Goal: Find contact information: Find contact information

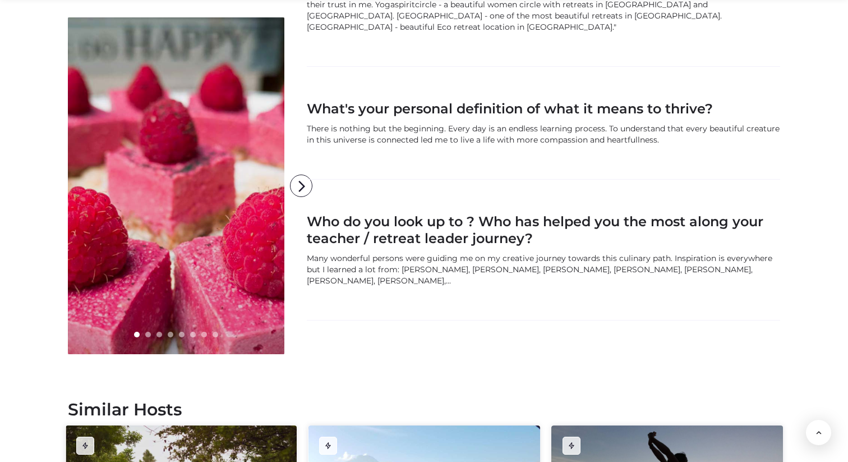
scroll to position [1124, 0]
click at [305, 174] on icon "arrow_forward_ios" at bounding box center [302, 185] width 22 height 22
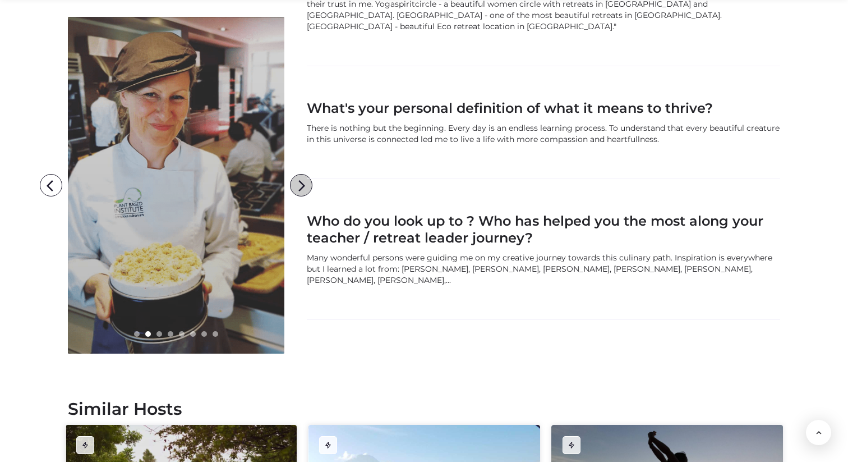
click at [305, 174] on icon "arrow_forward_ios" at bounding box center [302, 185] width 22 height 22
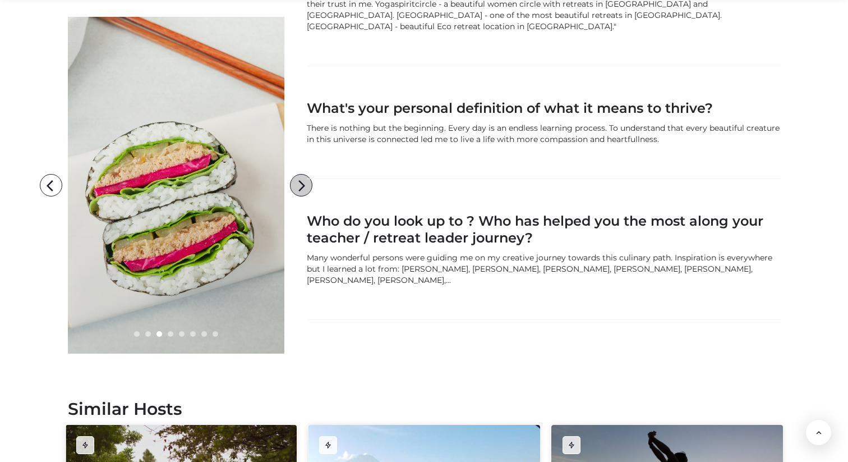
click at [305, 174] on icon "arrow_forward_ios" at bounding box center [302, 185] width 22 height 22
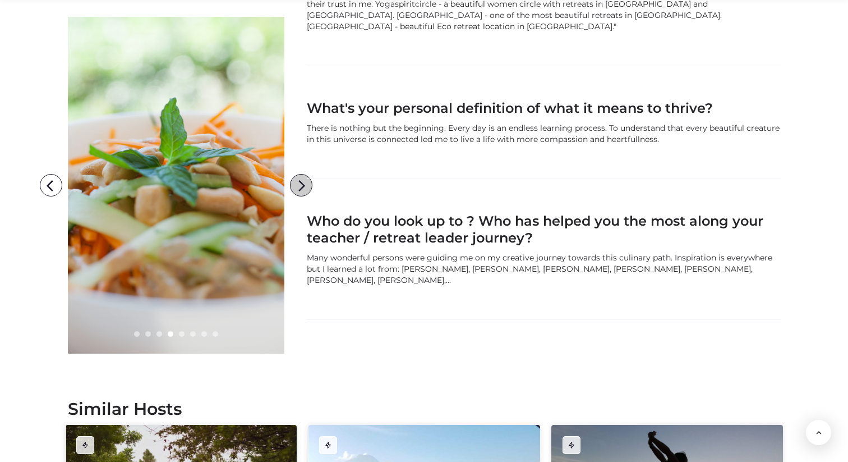
click at [305, 174] on icon "arrow_forward_ios" at bounding box center [302, 185] width 22 height 22
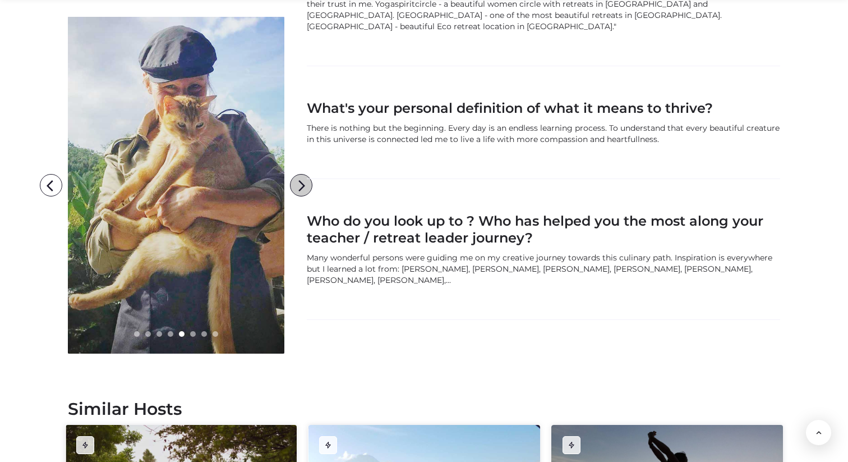
click at [305, 174] on icon "arrow_forward_ios" at bounding box center [302, 185] width 22 height 22
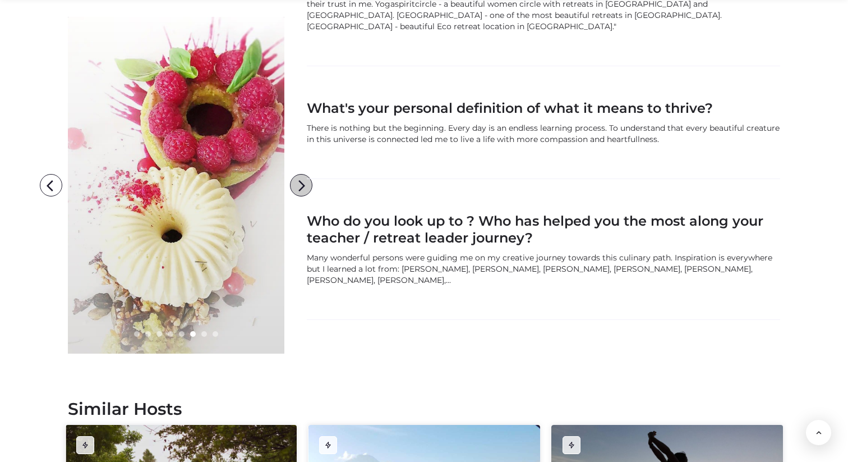
click at [305, 174] on icon "arrow_forward_ios" at bounding box center [302, 185] width 22 height 22
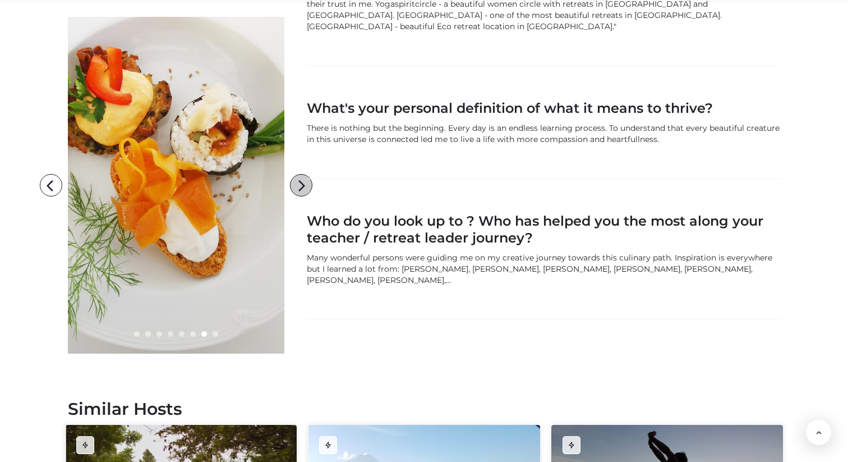
click at [305, 174] on icon "arrow_forward_ios" at bounding box center [302, 185] width 22 height 22
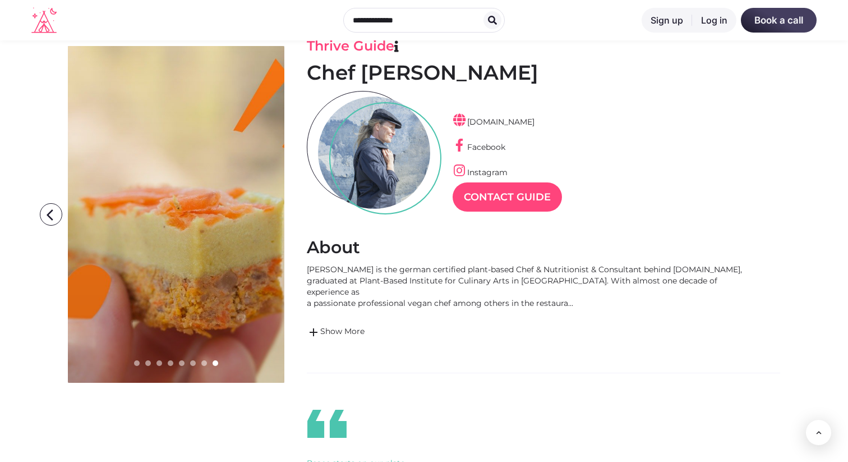
scroll to position [0, 0]
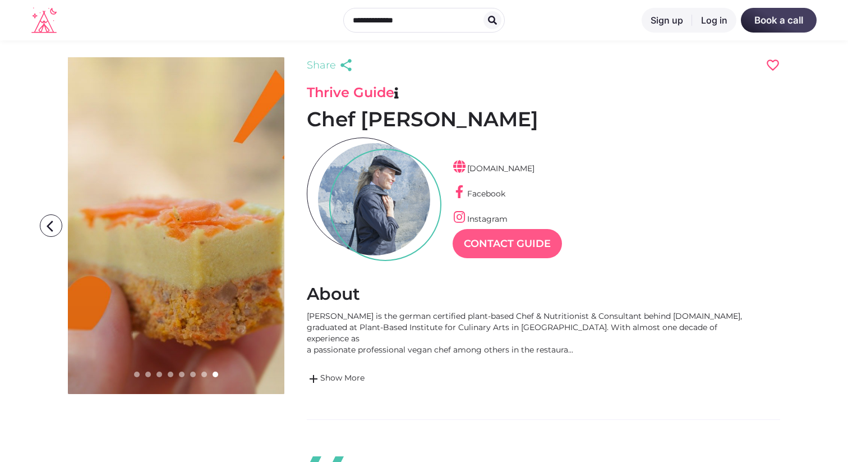
click at [514, 247] on link "Contact Guide" at bounding box center [507, 243] width 109 height 29
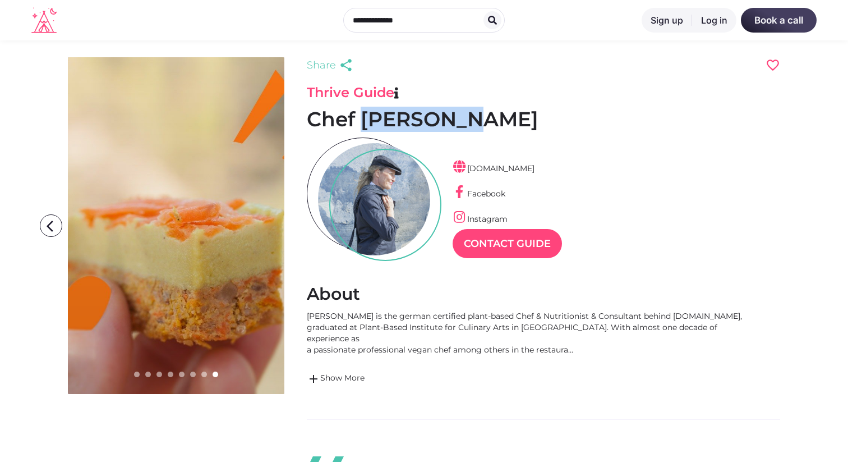
drag, startPoint x: 472, startPoint y: 121, endPoint x: 361, endPoint y: 121, distance: 111.1
click at [361, 121] on h1 "Chef Yuki Jung" at bounding box center [544, 119] width 474 height 25
click at [523, 169] on link "www.allyouneedisveg.de" at bounding box center [494, 168] width 82 height 10
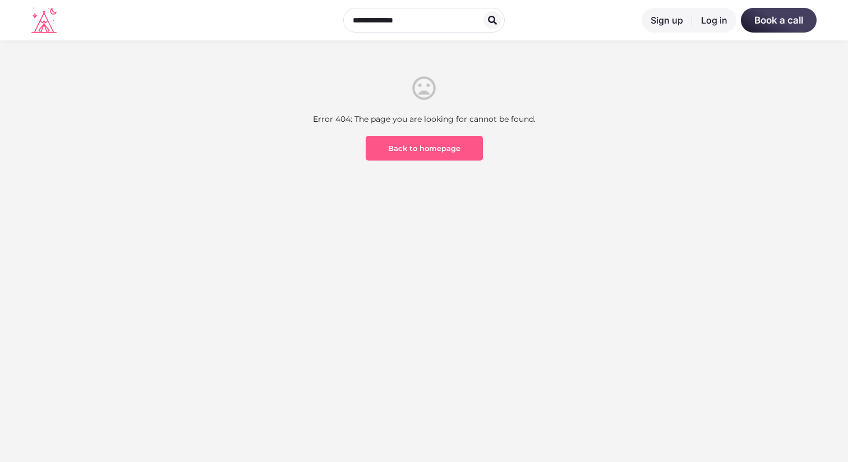
click at [434, 155] on link "Back to homepage" at bounding box center [424, 148] width 117 height 25
